Goal: Submit feedback/report problem

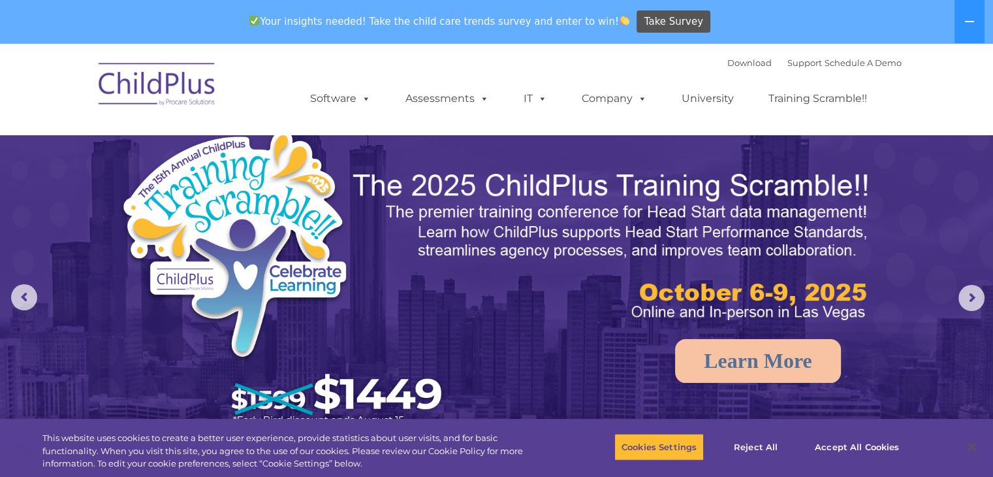
select select "MEDIUM"
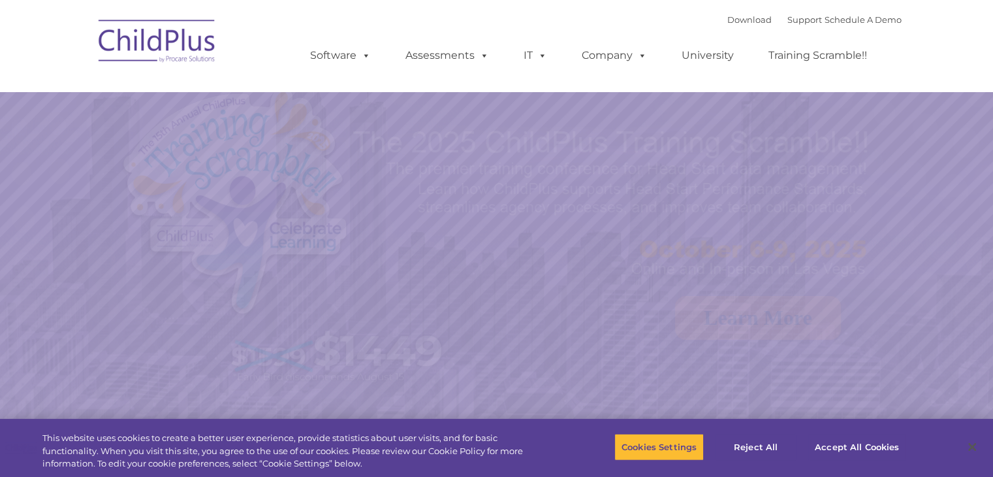
select select "MEDIUM"
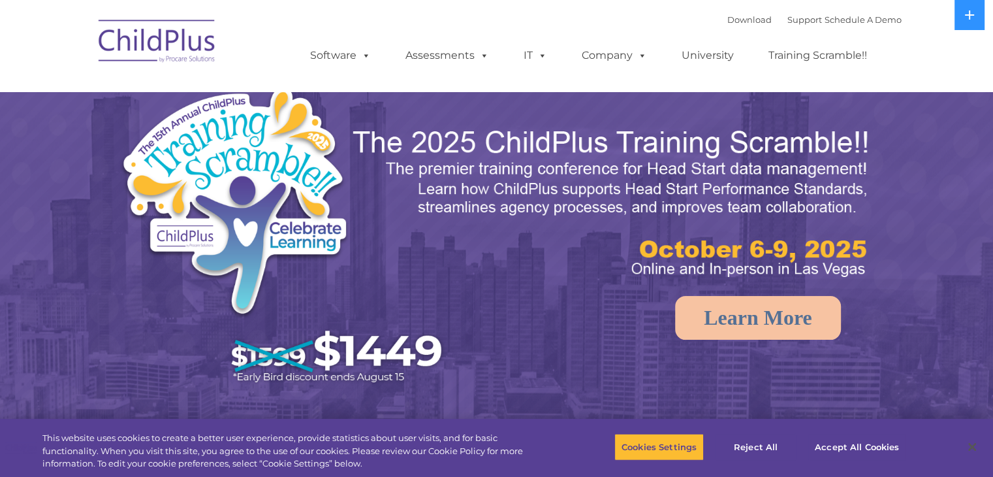
select select "MEDIUM"
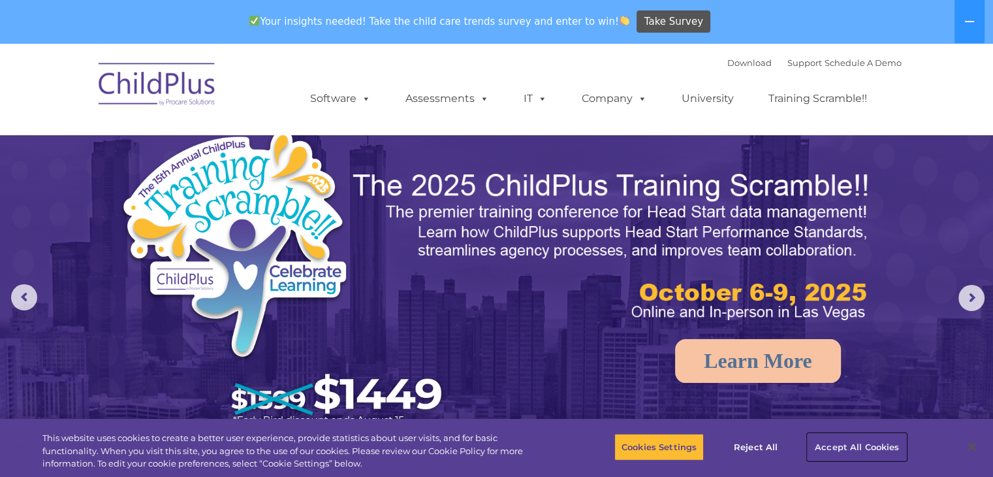
click at [849, 447] on button "Accept All Cookies" at bounding box center [857, 446] width 99 height 27
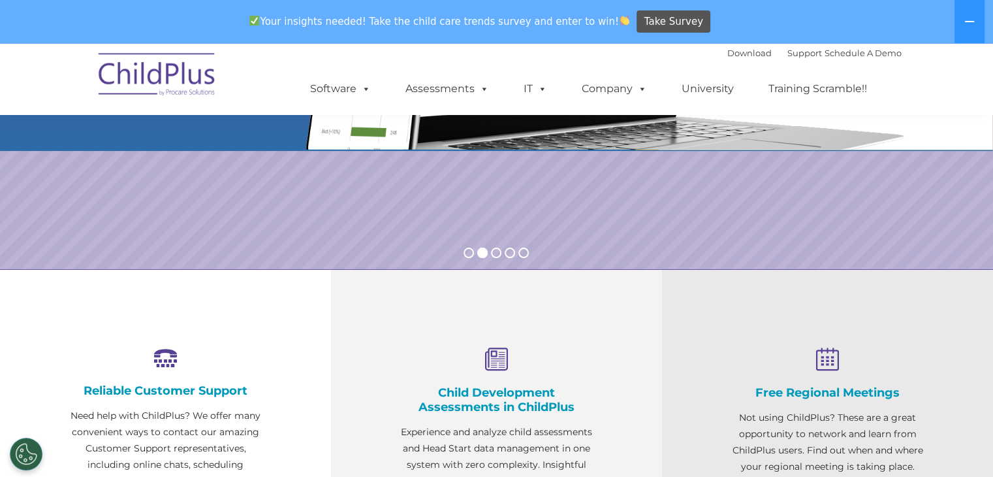
scroll to position [251, 0]
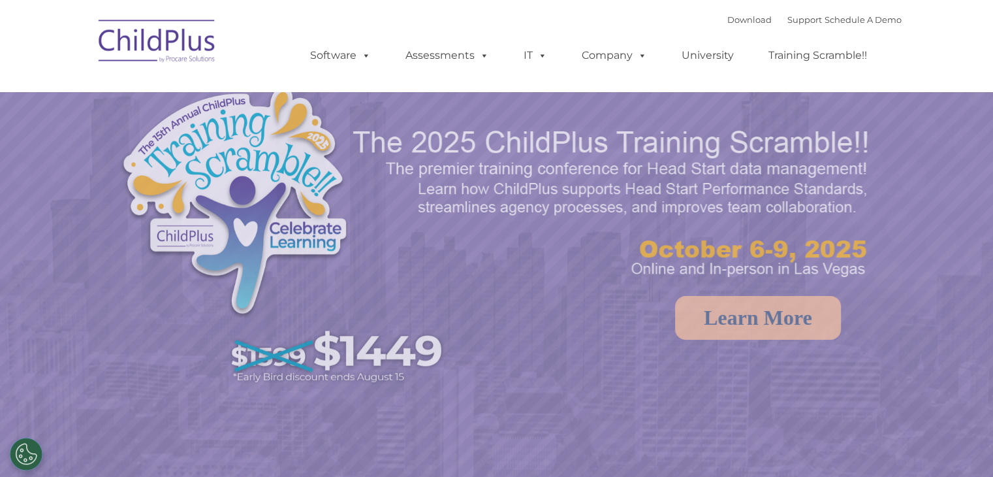
select select "MEDIUM"
